Goal: Find specific page/section: Find specific page/section

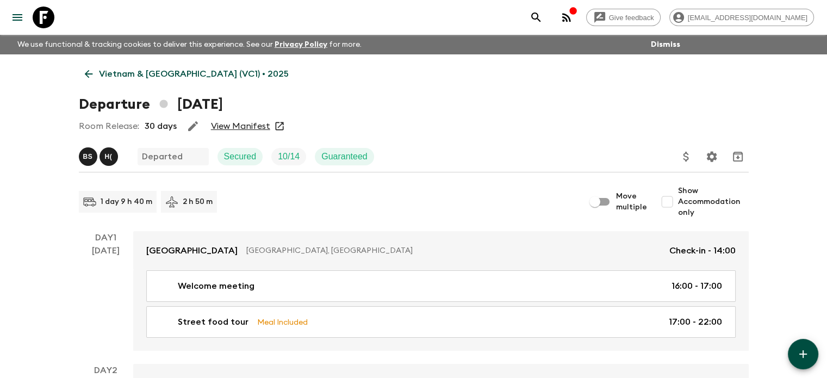
drag, startPoint x: 0, startPoint y: 0, endPoint x: 89, endPoint y: 69, distance: 112.4
click at [89, 69] on icon at bounding box center [89, 74] width 12 height 12
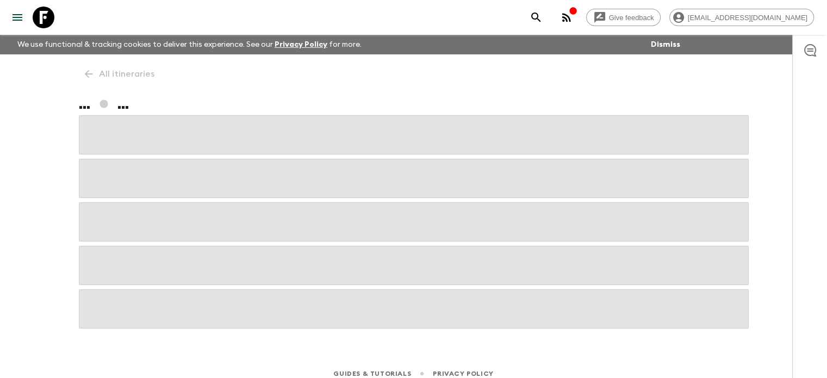
click at [87, 72] on div "All itineraries ... ..." at bounding box center [414, 191] width 696 height 274
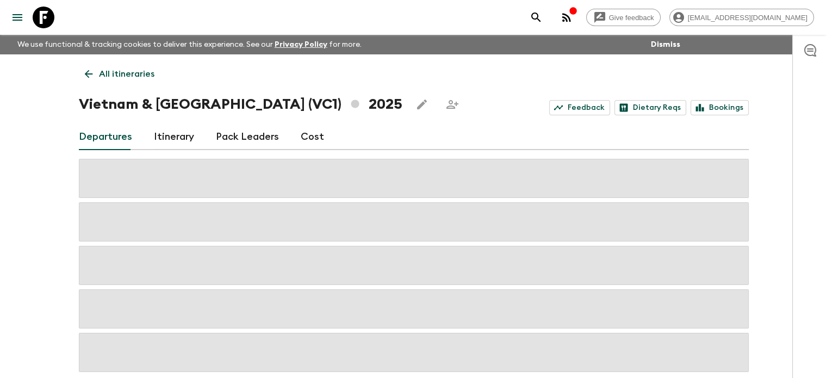
click at [84, 76] on icon at bounding box center [89, 74] width 12 height 12
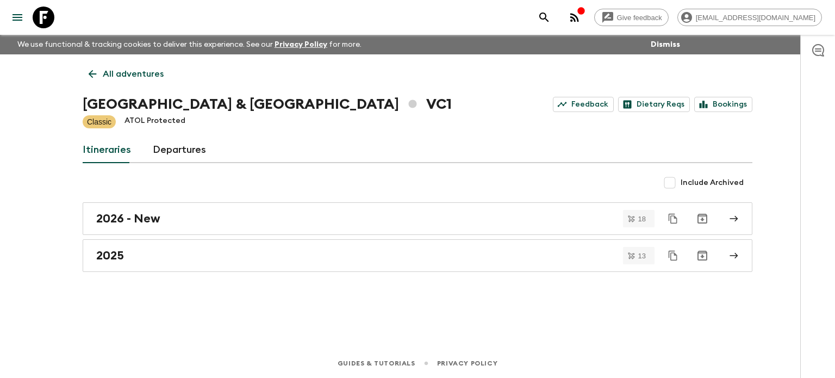
click at [92, 72] on icon at bounding box center [92, 74] width 12 height 12
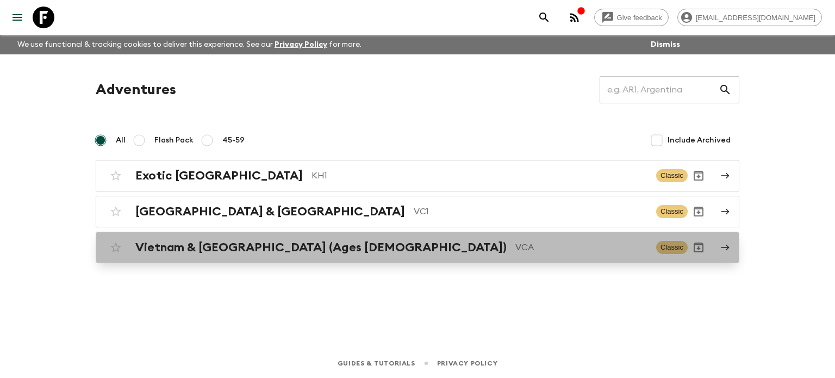
click at [248, 258] on link "Vietnam & [GEOGRAPHIC_DATA] (Ages [DEMOGRAPHIC_DATA]) VCA Classic" at bounding box center [418, 248] width 644 height 32
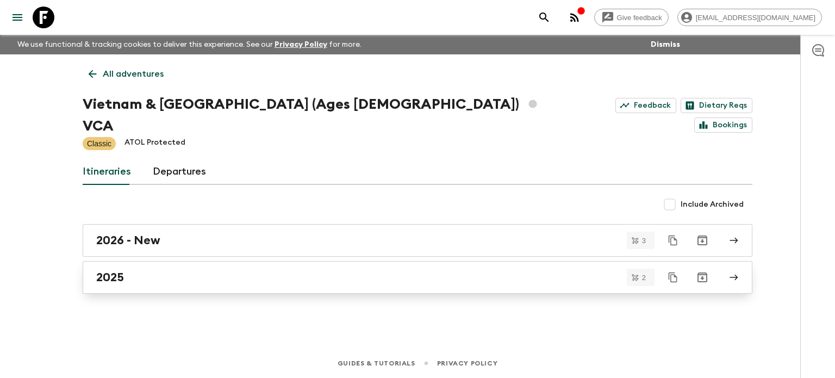
click at [150, 270] on div "2025" at bounding box center [407, 277] width 622 height 14
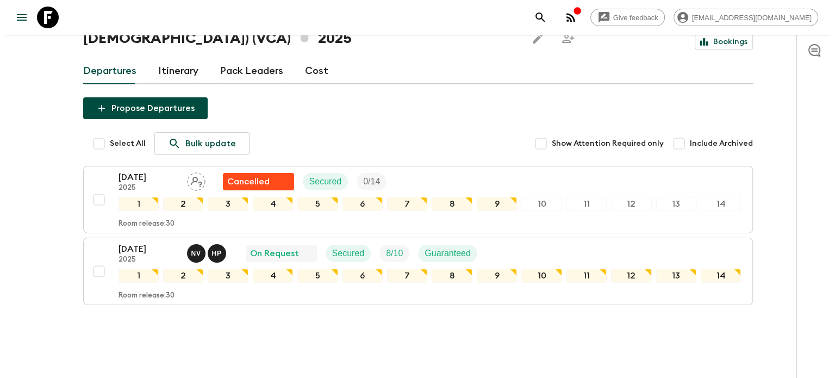
scroll to position [91, 0]
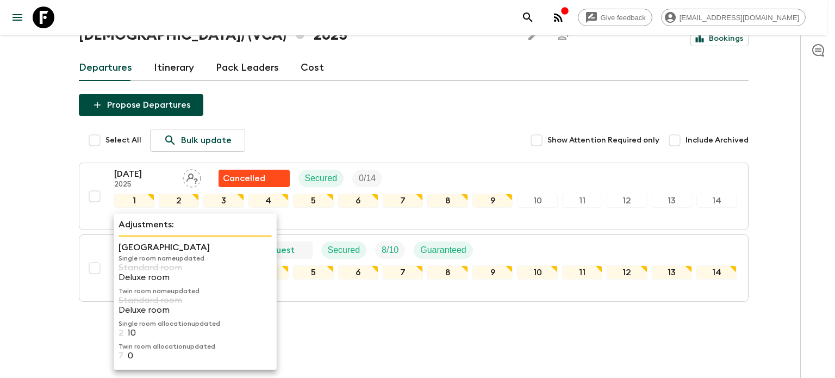
click at [125, 222] on p "Adjustments:" at bounding box center [195, 224] width 153 height 13
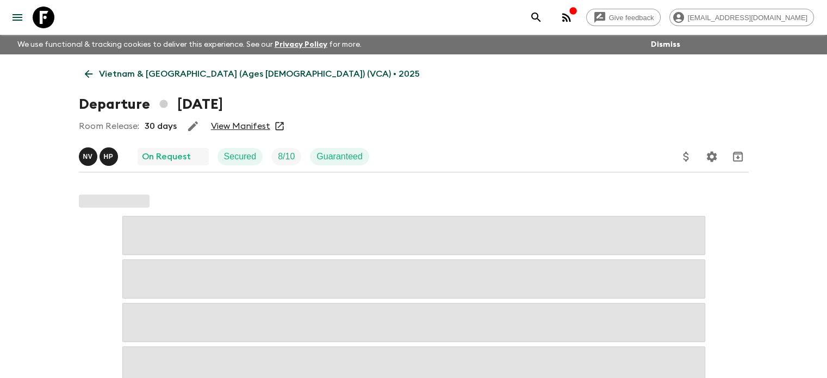
click at [242, 121] on link "View Manifest" at bounding box center [240, 126] width 59 height 11
